Goal: Task Accomplishment & Management: Use online tool/utility

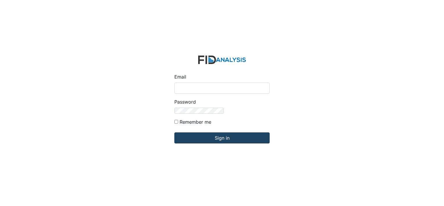
type input "[EMAIL_ADDRESS][DOMAIN_NAME]"
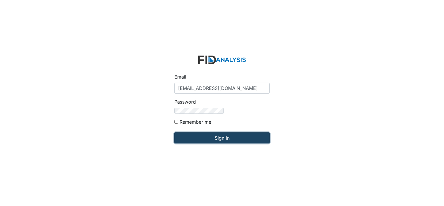
click at [175, 132] on input "Sign in" at bounding box center [222, 137] width 95 height 11
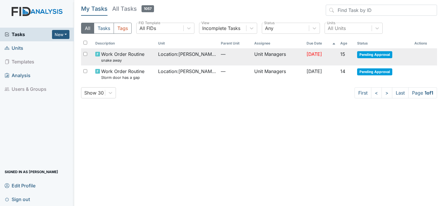
click at [381, 55] on span "Pending Approval" at bounding box center [375, 54] width 35 height 7
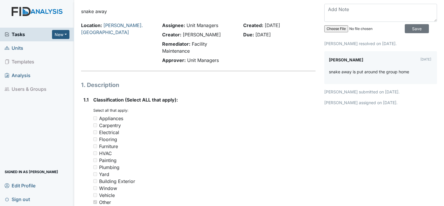
scroll to position [23, 0]
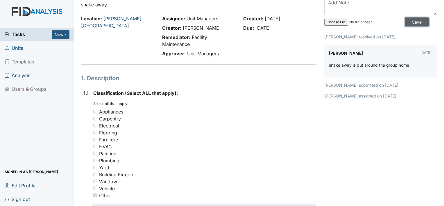
click at [406, 21] on input "Save" at bounding box center [417, 21] width 24 height 9
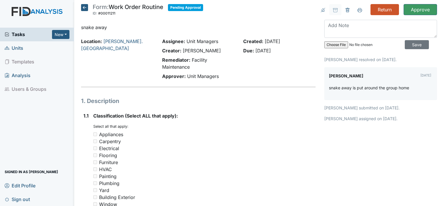
scroll to position [0, 0]
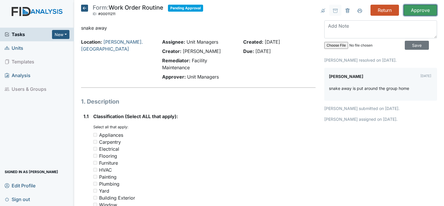
click at [422, 7] on input "Approve" at bounding box center [420, 10] width 33 height 11
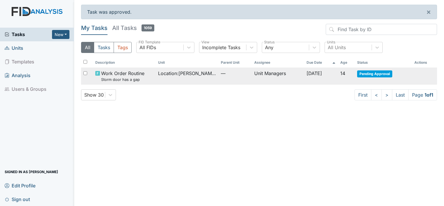
click at [373, 74] on span "Pending Approval" at bounding box center [375, 73] width 35 height 7
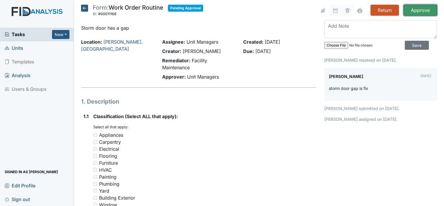
click at [417, 11] on input "Approve" at bounding box center [420, 10] width 33 height 11
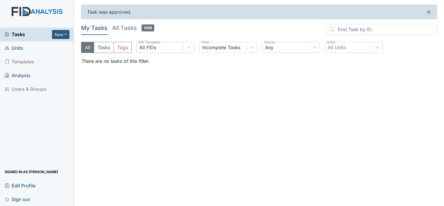
click at [19, 49] on span "Units" at bounding box center [14, 48] width 19 height 9
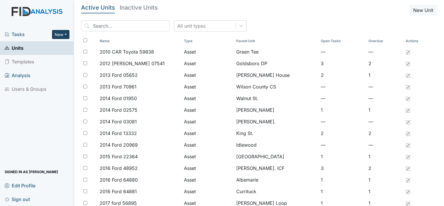
click at [58, 38] on button "New" at bounding box center [60, 34] width 17 height 9
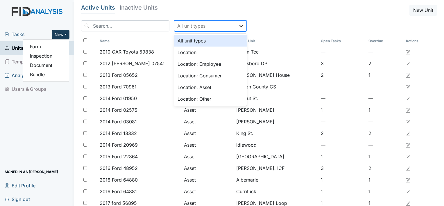
click at [240, 26] on icon at bounding box center [241, 26] width 3 height 2
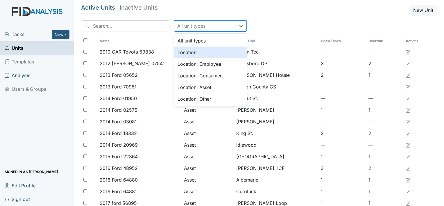
click at [194, 51] on div "Location" at bounding box center [210, 53] width 73 height 12
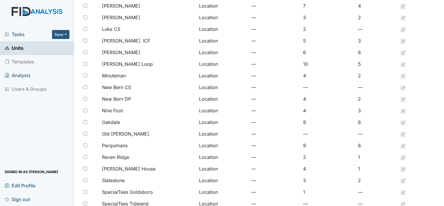
scroll to position [447, 0]
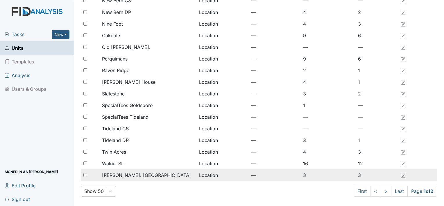
click at [86, 176] on input "checkbox" at bounding box center [85, 175] width 4 height 4
checkbox input "true"
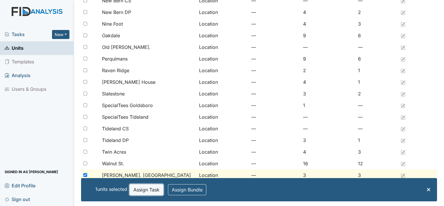
click at [138, 188] on button "Assign Task" at bounding box center [147, 189] width 34 height 11
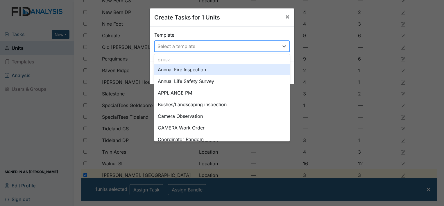
click at [242, 45] on div "Select a template" at bounding box center [217, 46] width 124 height 10
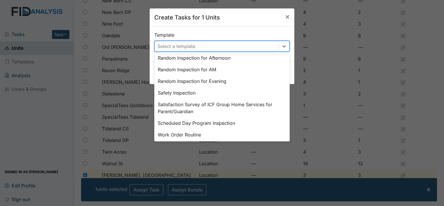
scroll to position [270, 0]
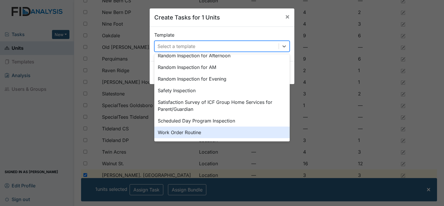
click at [212, 132] on div "Work Order Routine" at bounding box center [222, 133] width 136 height 12
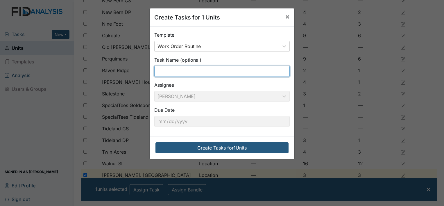
click at [185, 74] on input "text" at bounding box center [222, 71] width 136 height 11
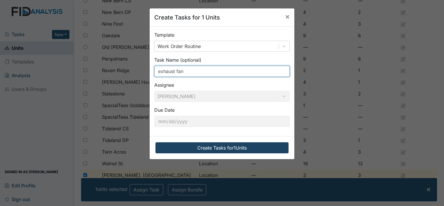
type input "exhaust fan"
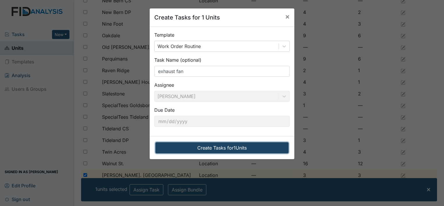
click at [196, 145] on button "Create Tasks for 1 Units" at bounding box center [222, 147] width 133 height 11
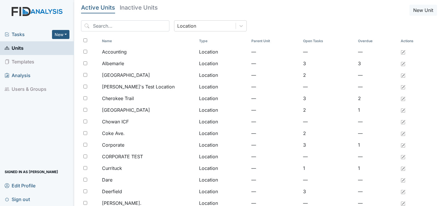
click at [18, 35] on span "Tasks" at bounding box center [28, 34] width 47 height 7
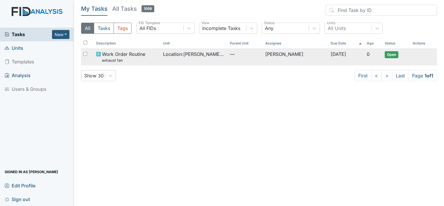
click at [155, 54] on div "Work Order Routine exhaust fan" at bounding box center [127, 57] width 62 height 13
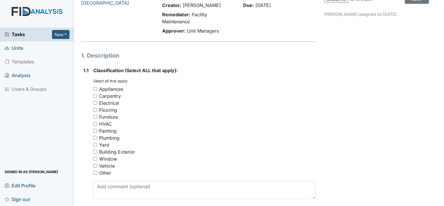
scroll to position [47, 0]
click at [94, 90] on input "Appliances" at bounding box center [95, 88] width 4 height 4
checkbox input "true"
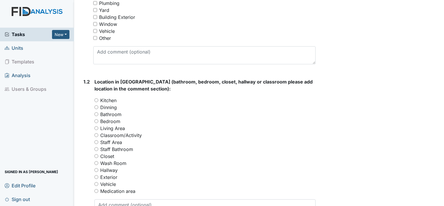
scroll to position [186, 0]
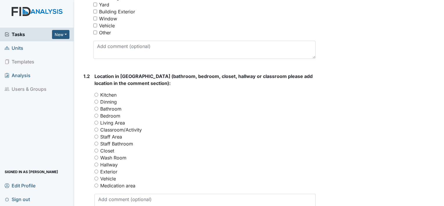
click at [96, 109] on input "Bathroom" at bounding box center [97, 109] width 4 height 4
radio input "true"
click at [137, 195] on textarea at bounding box center [205, 203] width 221 height 18
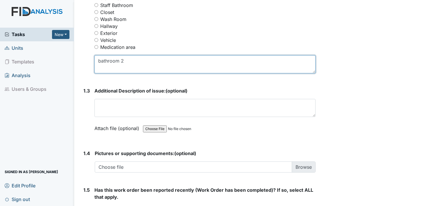
scroll to position [326, 0]
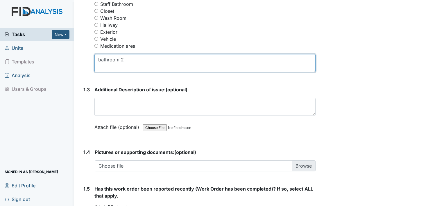
click at [122, 58] on textarea "bathroom 2" at bounding box center [205, 63] width 221 height 18
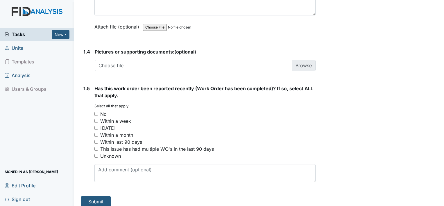
scroll to position [431, 0]
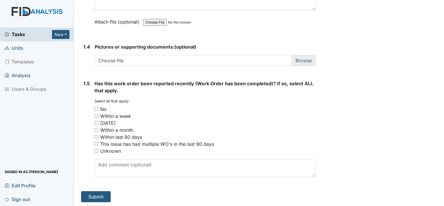
type textarea "bathroom #2"
click at [97, 107] on input "No" at bounding box center [97, 109] width 4 height 4
checkbox input "true"
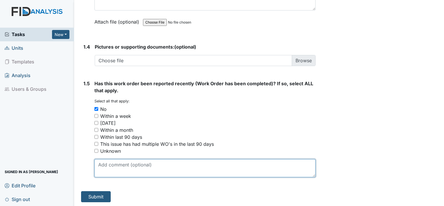
click at [130, 167] on textarea at bounding box center [205, 168] width 221 height 18
type textarea "e"
type textarea "Exhaust fan bathroom 2 stop working"
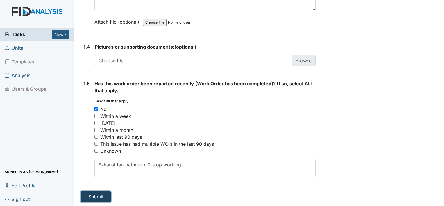
click at [92, 193] on button "Submit" at bounding box center [96, 196] width 30 height 11
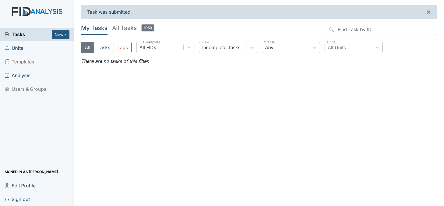
click at [19, 51] on span "Units" at bounding box center [14, 48] width 19 height 9
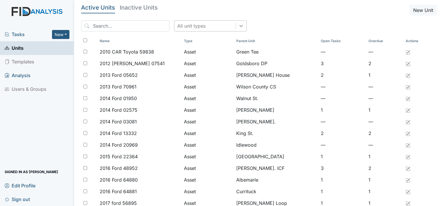
click at [239, 24] on icon at bounding box center [242, 26] width 6 height 6
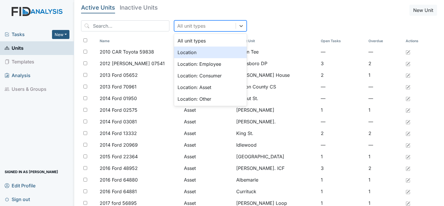
click at [198, 51] on div "Location" at bounding box center [210, 53] width 73 height 12
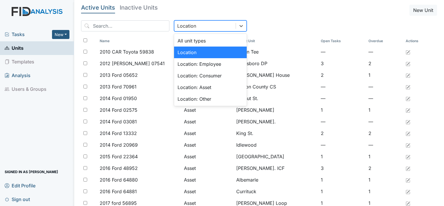
click at [216, 28] on div "Location" at bounding box center [205, 26] width 61 height 10
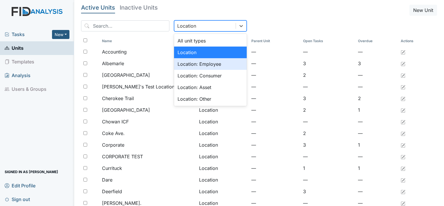
click at [199, 69] on div "Location: Employee" at bounding box center [210, 64] width 73 height 12
